Goal: Task Accomplishment & Management: Manage account settings

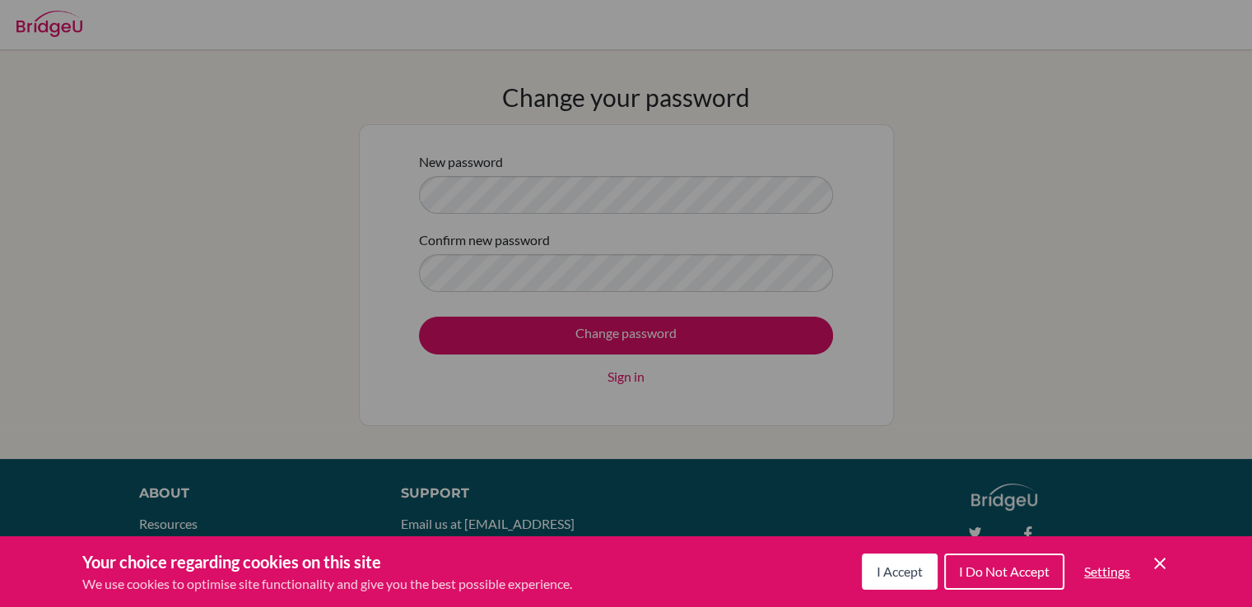
click at [1162, 569] on icon "Cookie Control Close Icon" at bounding box center [1160, 564] width 20 height 20
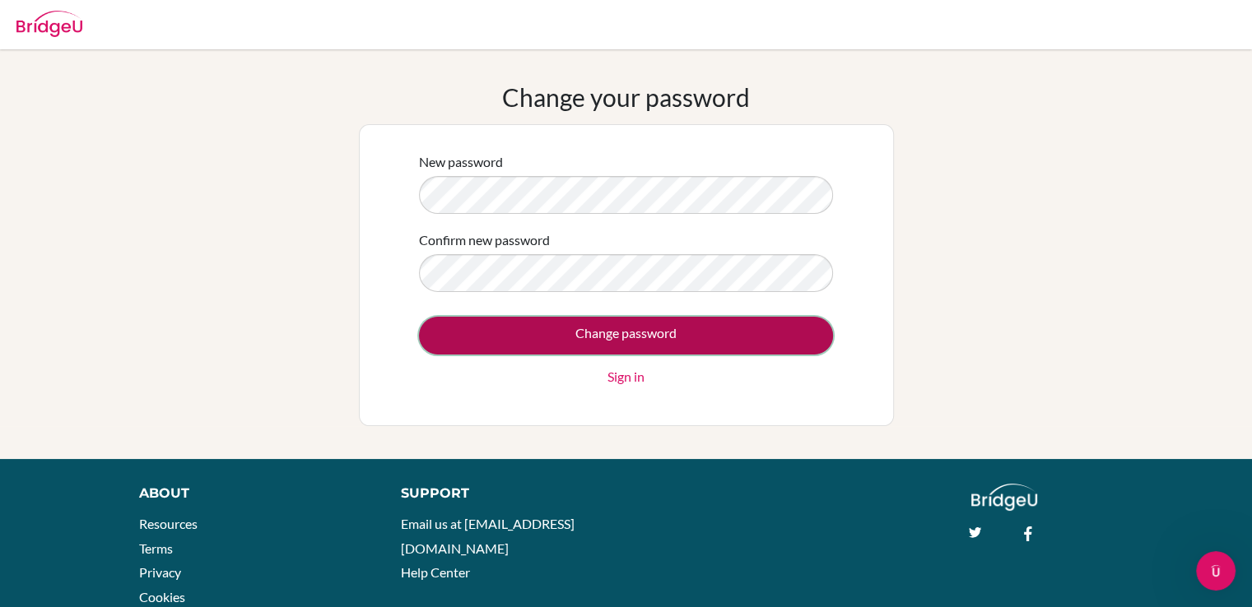
click at [645, 328] on input "Change password" at bounding box center [626, 336] width 414 height 38
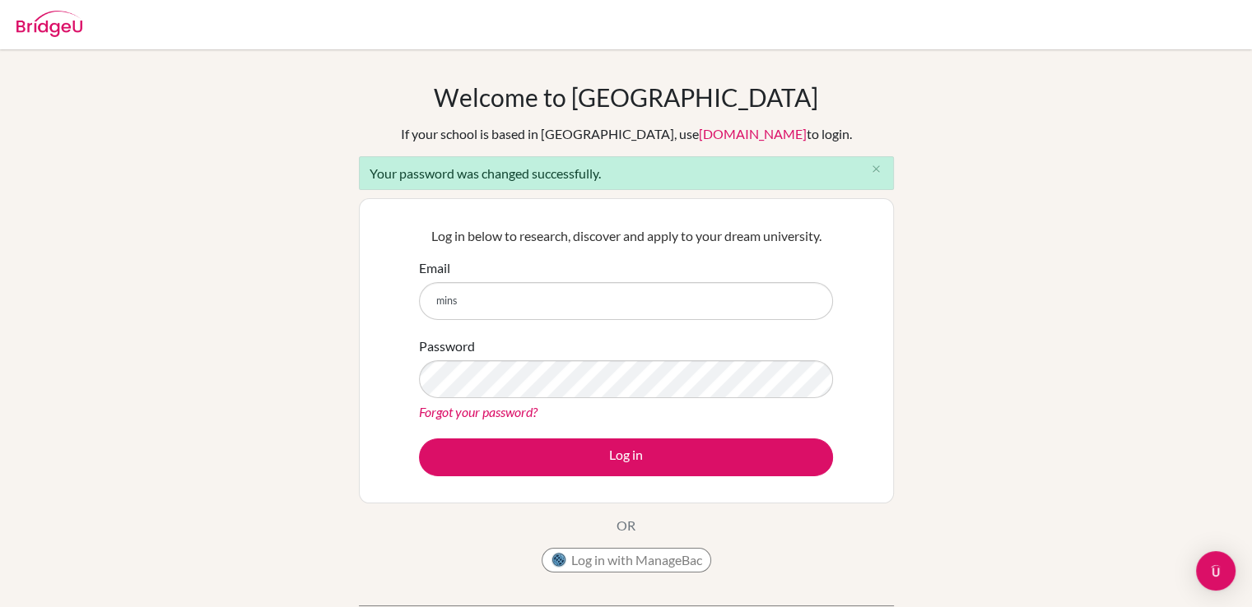
type input "[EMAIL_ADDRESS][DOMAIN_NAME]"
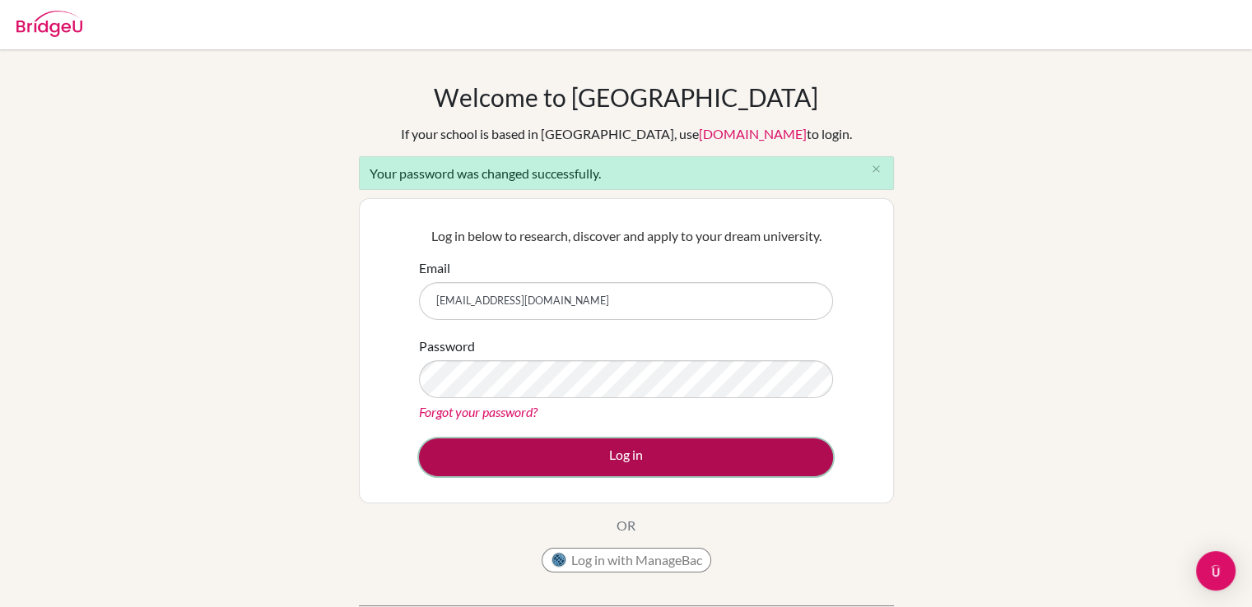
click at [660, 446] on button "Log in" at bounding box center [626, 458] width 414 height 38
